Goal: Task Accomplishment & Management: Complete application form

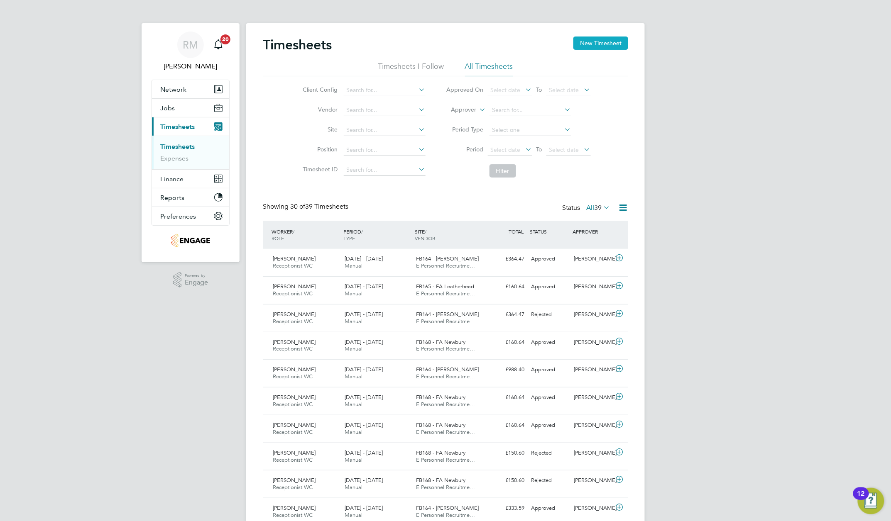
click at [598, 40] on button "New Timesheet" at bounding box center [600, 43] width 55 height 13
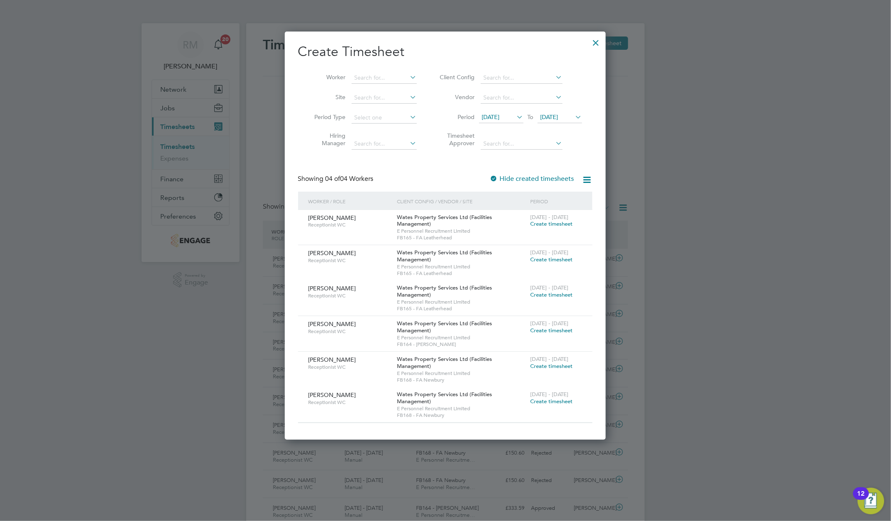
click at [515, 123] on icon at bounding box center [515, 117] width 0 height 12
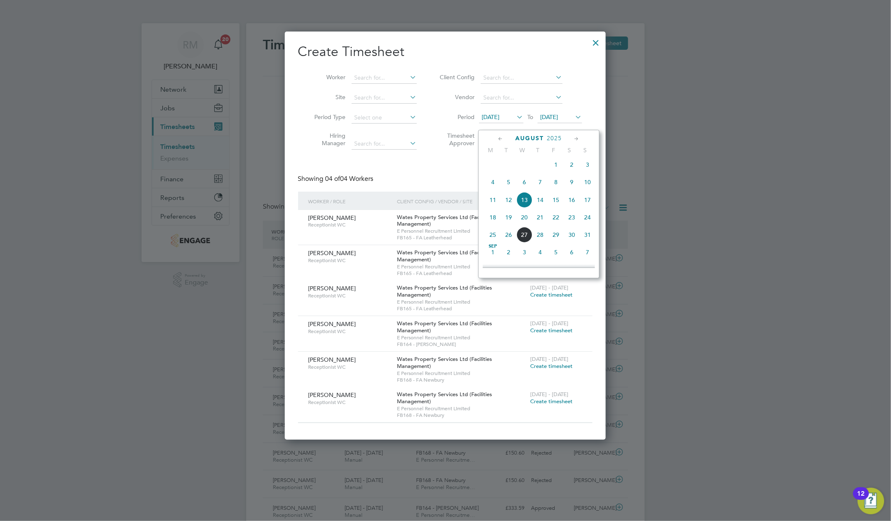
click at [572, 206] on span "16" at bounding box center [572, 200] width 16 height 16
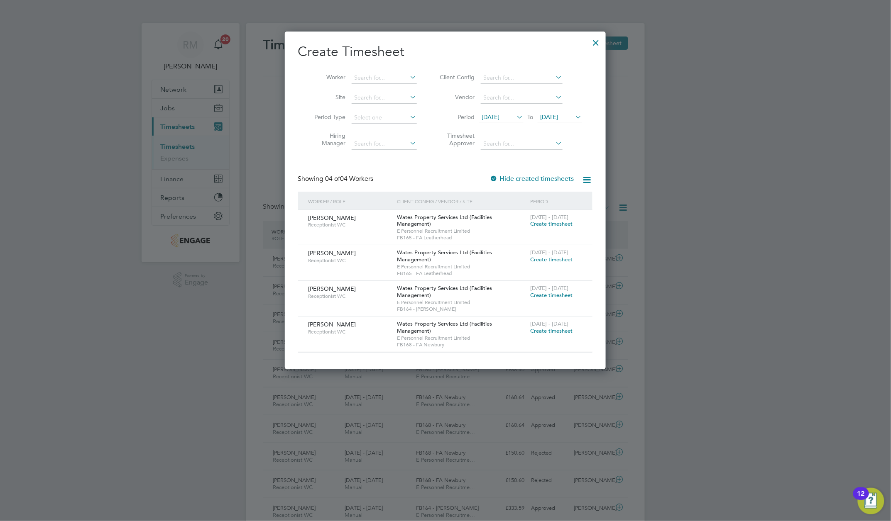
click at [548, 299] on span "Create timesheet" at bounding box center [551, 295] width 42 height 7
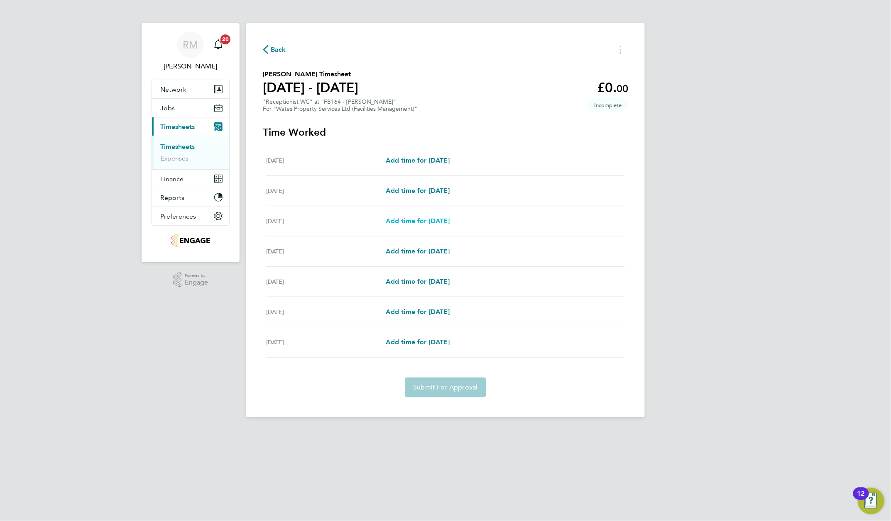
click at [394, 221] on span "Add time for [DATE]" at bounding box center [418, 221] width 64 height 8
select select "60"
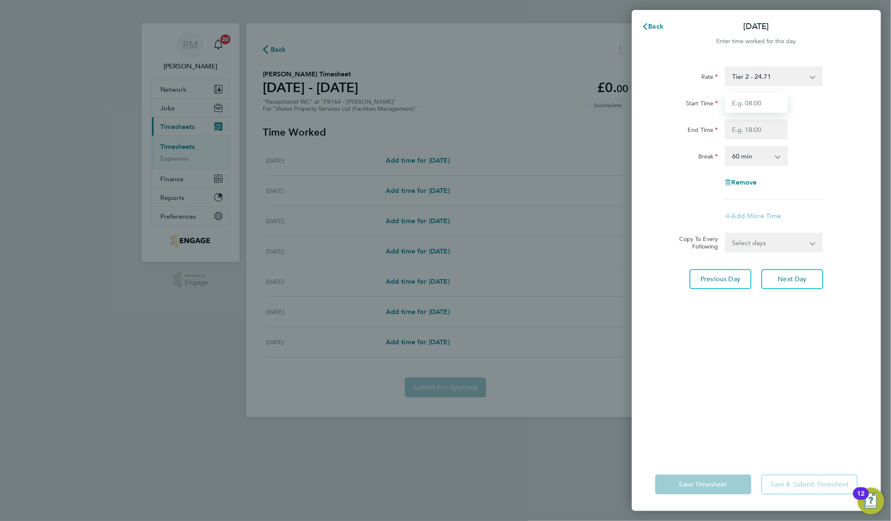
click at [758, 102] on input "Start Time" at bounding box center [756, 103] width 63 height 20
type input "08:00"
click at [749, 130] on input "End Time" at bounding box center [756, 130] width 63 height 20
click at [704, 196] on div "Rate Tier 2 - 24.71 Start Time 08:00 End Time 18:00 Break 0 min 15 min 30 min 4…" at bounding box center [756, 132] width 203 height 133
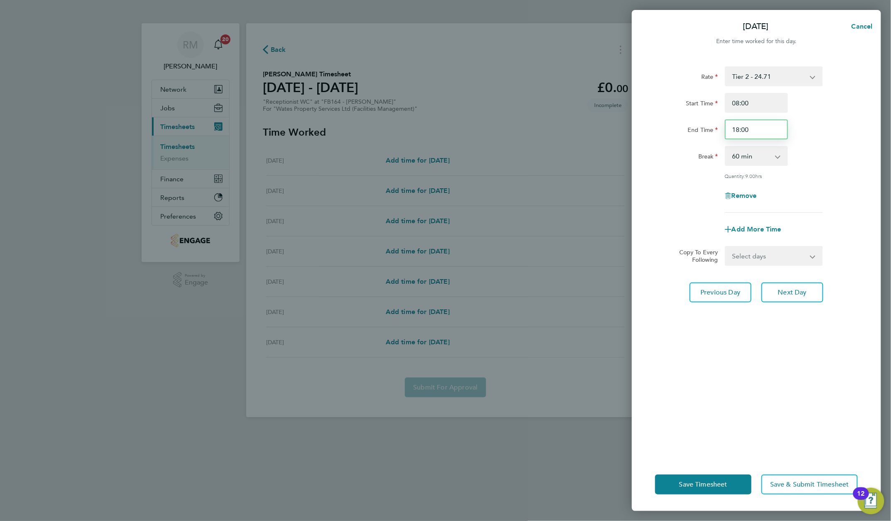
click at [748, 128] on input "18:00" at bounding box center [756, 130] width 63 height 20
click at [741, 130] on input "18:00" at bounding box center [756, 130] width 63 height 20
drag, startPoint x: 751, startPoint y: 130, endPoint x: 722, endPoint y: 134, distance: 28.9
click at [722, 134] on div "18:00" at bounding box center [756, 130] width 70 height 20
type input "17:00"
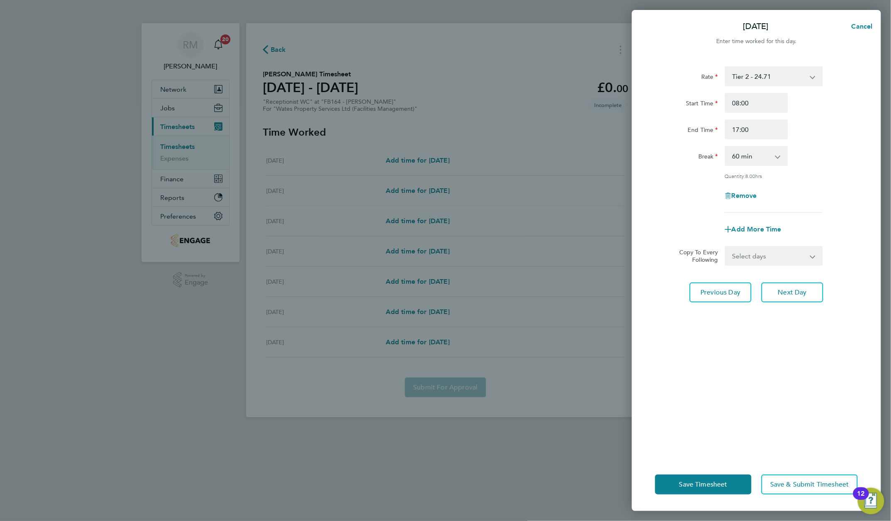
click at [668, 185] on div "Rate Tier 2 - 24.71 Start Time 08:00 End Time 17:00 Break 0 min 15 min 30 min 4…" at bounding box center [756, 139] width 203 height 147
click at [711, 481] on span "Save Timesheet" at bounding box center [703, 485] width 48 height 8
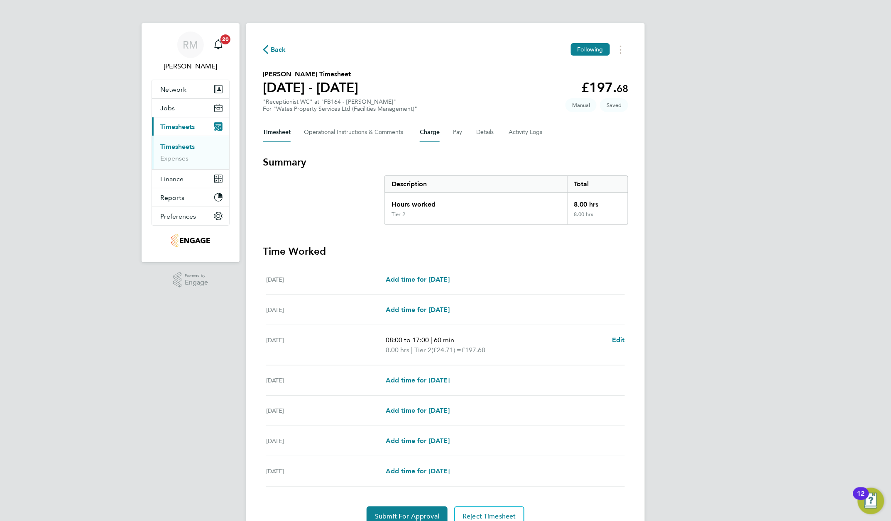
click at [432, 133] on button "Charge" at bounding box center [430, 132] width 20 height 20
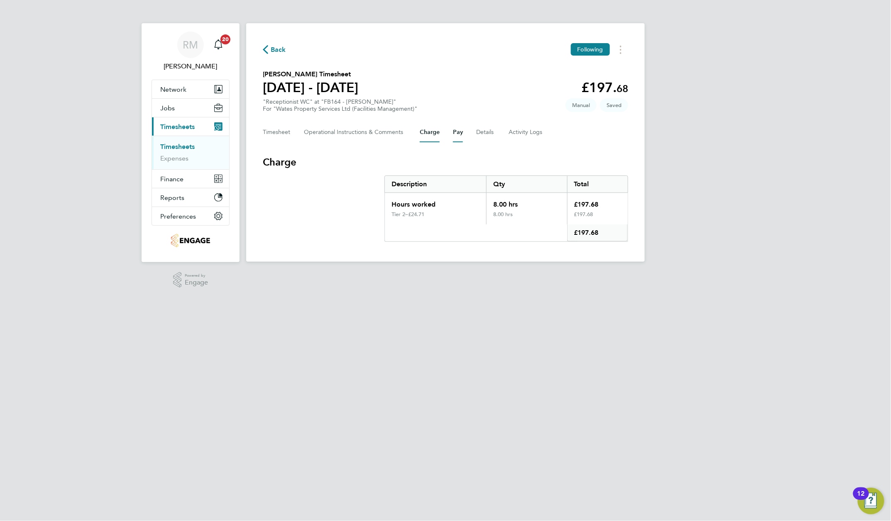
click at [460, 134] on button "Pay" at bounding box center [458, 132] width 10 height 20
click at [462, 132] on button "Pay" at bounding box center [458, 132] width 10 height 20
click at [269, 130] on button "Timesheet" at bounding box center [277, 132] width 28 height 20
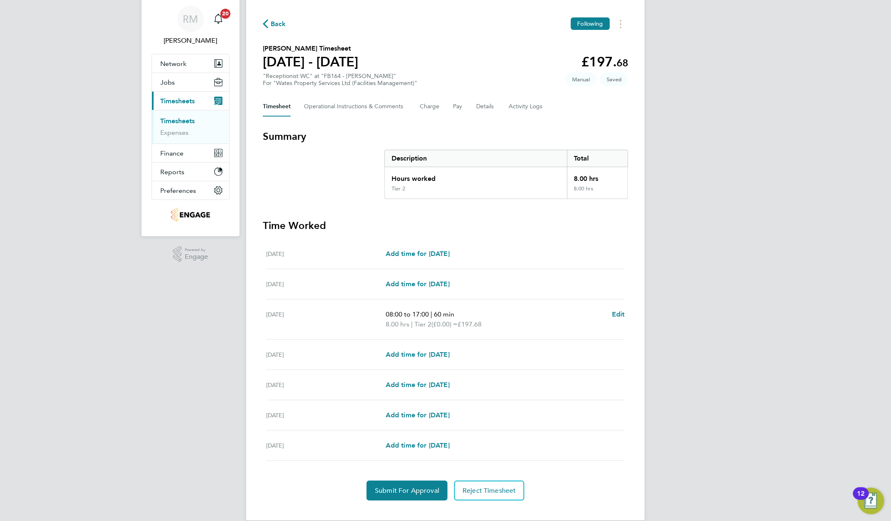
scroll to position [40, 0]
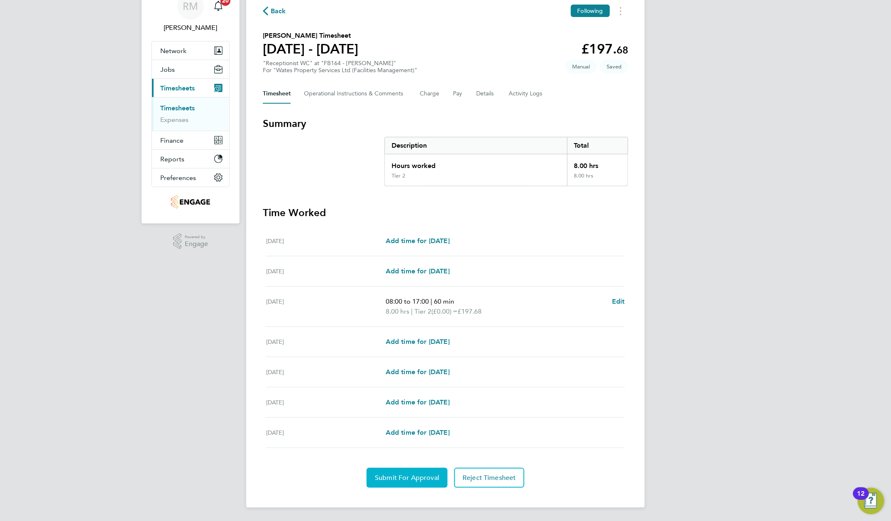
click at [406, 481] on span "Submit For Approval" at bounding box center [407, 478] width 64 height 8
click at [278, 12] on span "Back" at bounding box center [278, 11] width 15 height 10
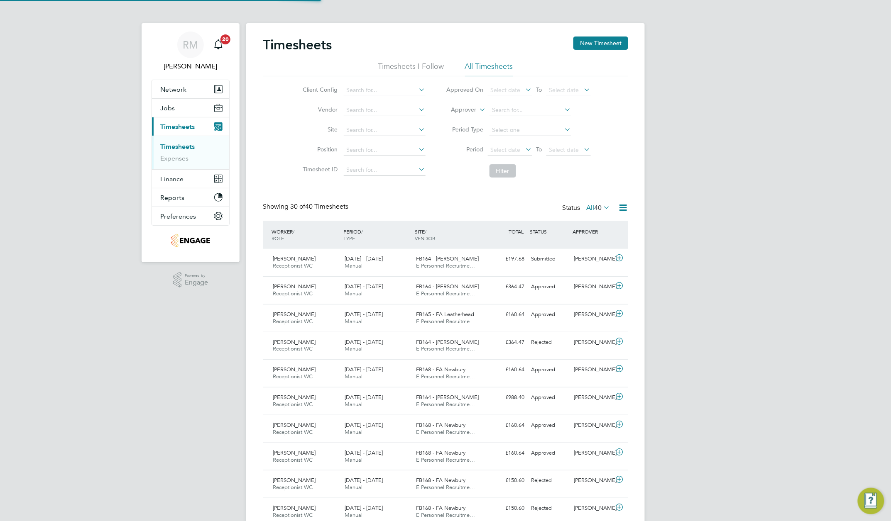
scroll to position [4, 4]
